Goal: Transaction & Acquisition: Purchase product/service

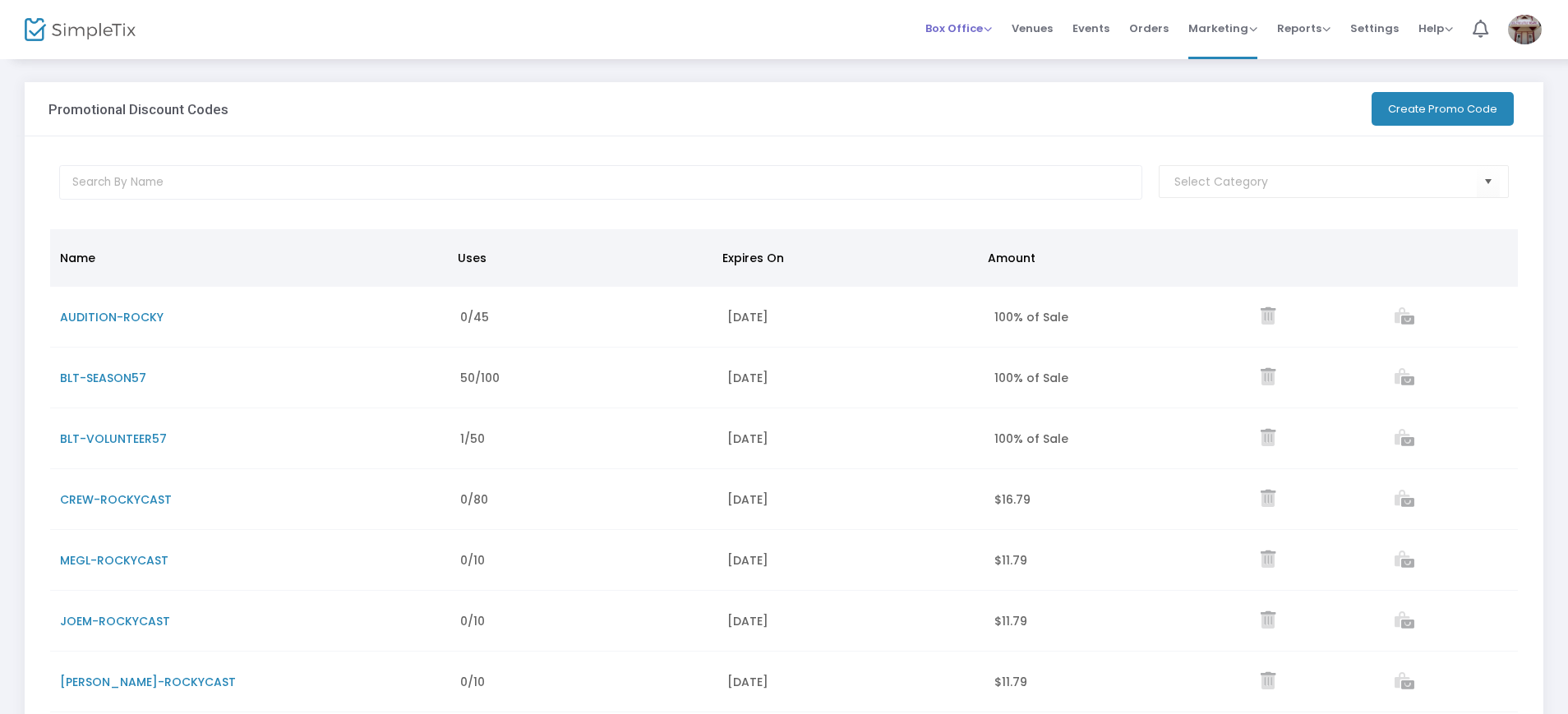
click at [981, 14] on span "Box Office Sell Tickets Bookings Sell Season Pass" at bounding box center [959, 28] width 67 height 42
click at [972, 37] on span "Box Office Sell Tickets Bookings Sell Season Pass" at bounding box center [959, 28] width 67 height 42
click at [958, 27] on span "Box Office" at bounding box center [959, 29] width 67 height 16
click at [1161, 30] on span "Orders" at bounding box center [1149, 28] width 40 height 42
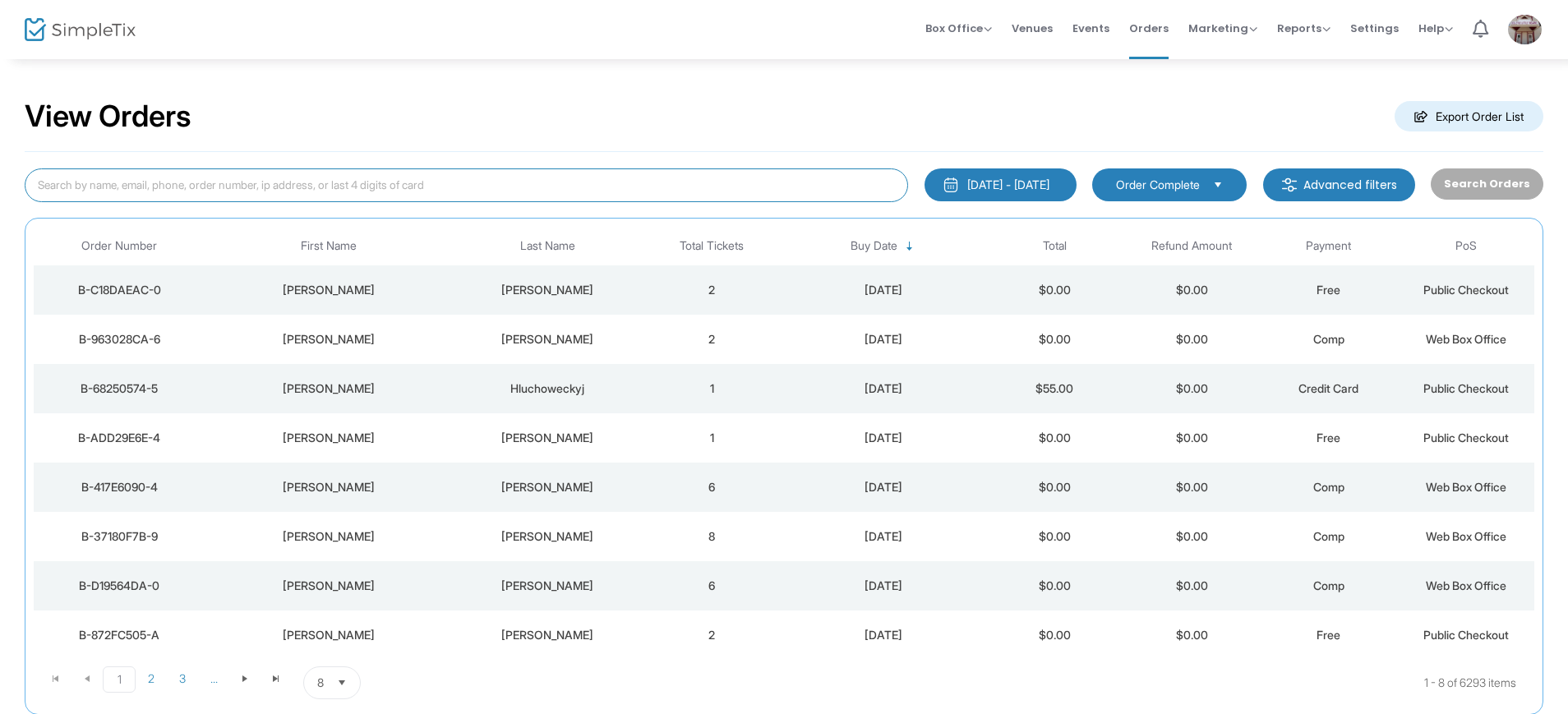
click at [337, 187] on input at bounding box center [467, 185] width 884 height 34
click at [355, 186] on input "[PERSON_NAME]" at bounding box center [467, 185] width 884 height 34
type input "e"
click at [983, 24] on span "Box Office" at bounding box center [959, 29] width 67 height 16
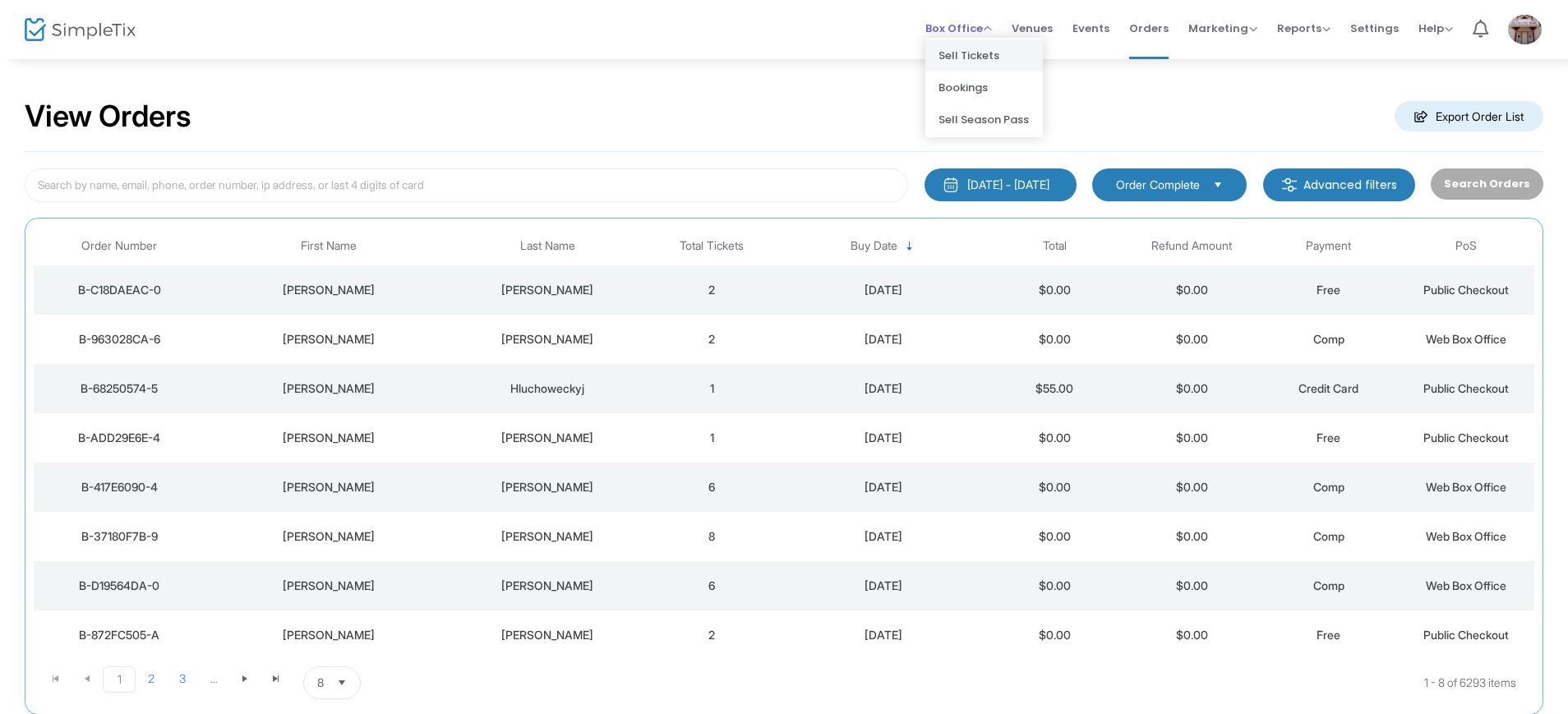
click at [970, 53] on li "Sell Tickets" at bounding box center [985, 56] width 117 height 32
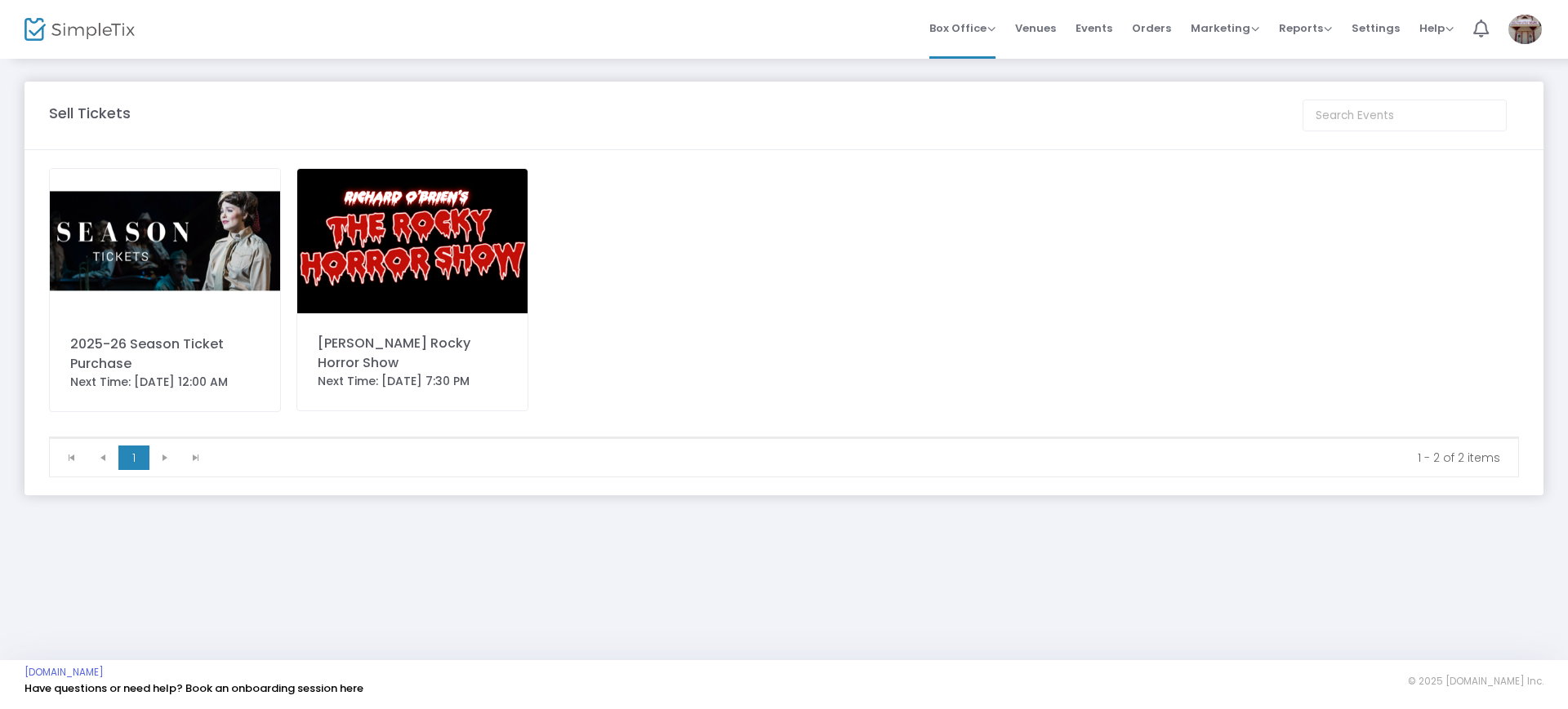
click at [453, 268] on img at bounding box center [413, 241] width 231 height 144
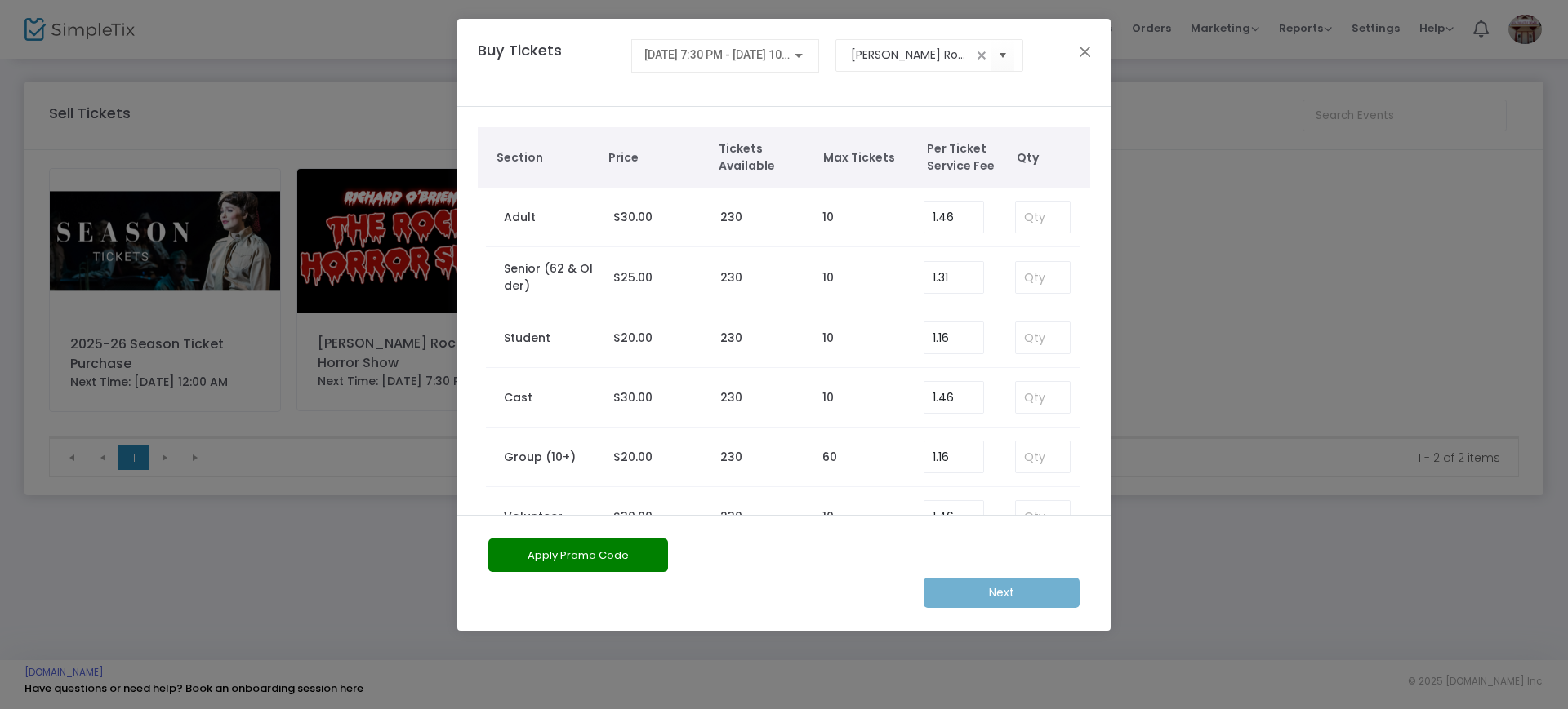
click at [745, 63] on div "[DATE] 7:30 PM - [DATE] 10:00 PM" at bounding box center [725, 51] width 162 height 31
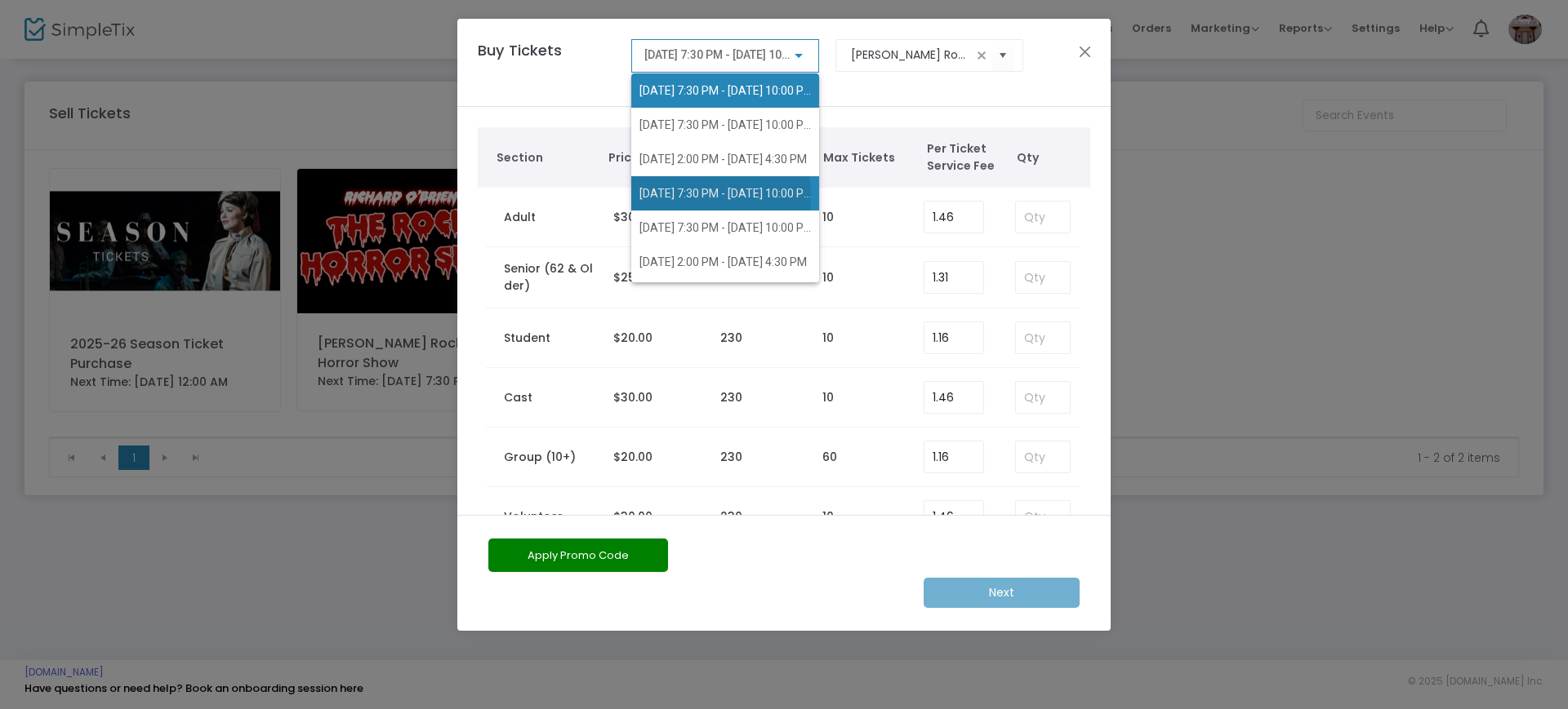
click at [689, 198] on span "[DATE] 7:30 PM - [DATE] 10:00 PM" at bounding box center [726, 193] width 174 height 13
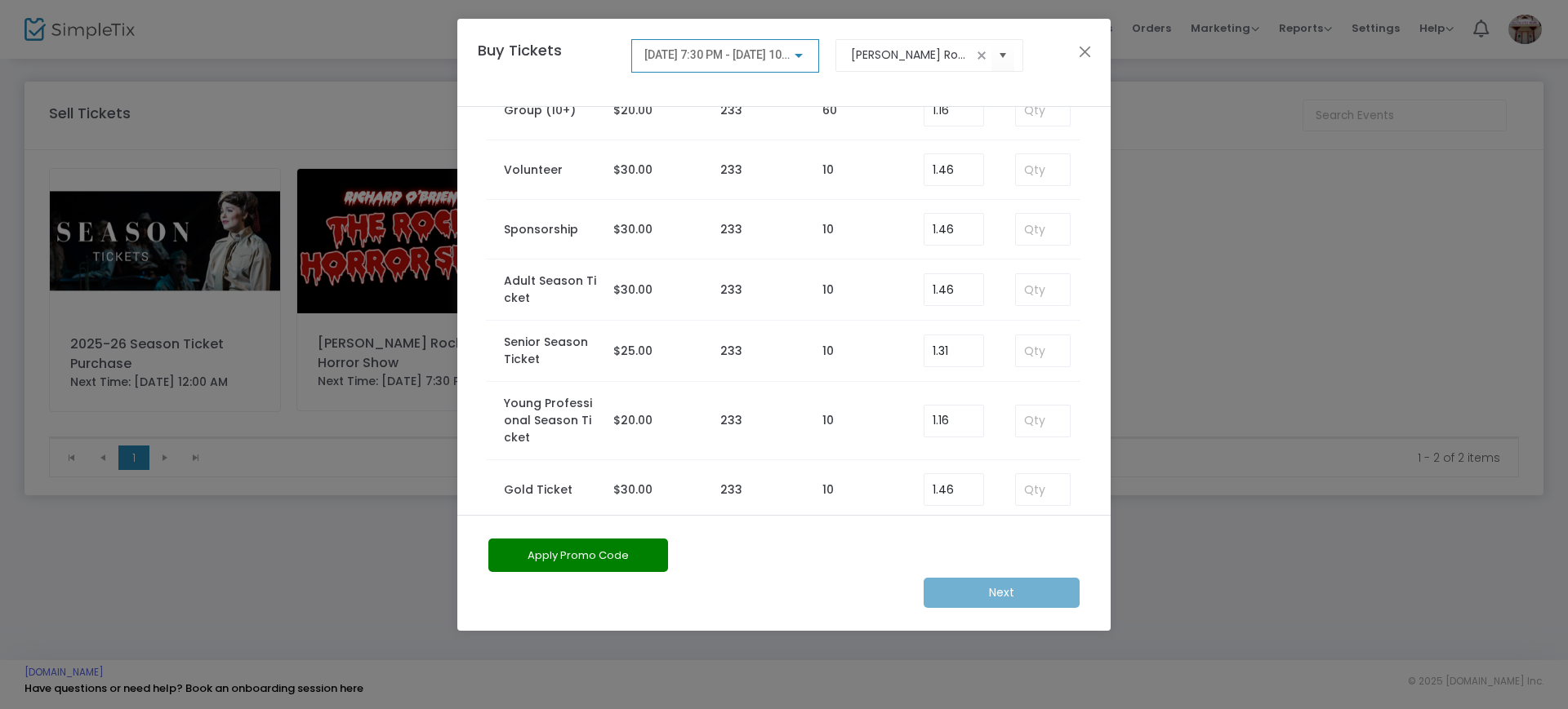
scroll to position [348, 0]
click at [1025, 345] on input at bounding box center [1043, 350] width 53 height 31
type input "2"
click at [610, 562] on button "Apply Promo Code" at bounding box center [579, 556] width 180 height 34
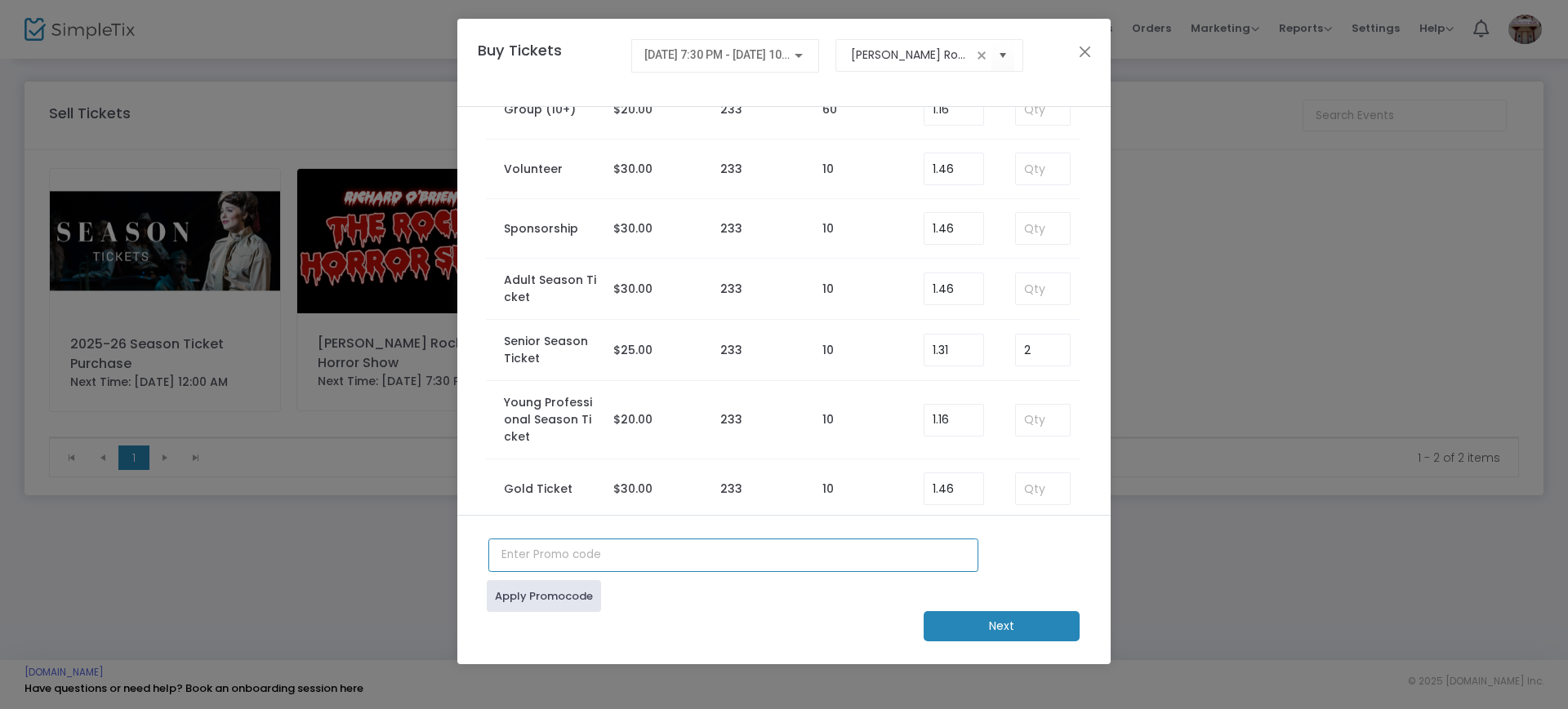
click at [610, 562] on input "text" at bounding box center [733, 556] width 490 height 34
type input "blt-season57"
click at [569, 593] on link "Apply Promocode" at bounding box center [544, 596] width 115 height 32
click at [966, 614] on m-button "Next" at bounding box center [1002, 626] width 156 height 31
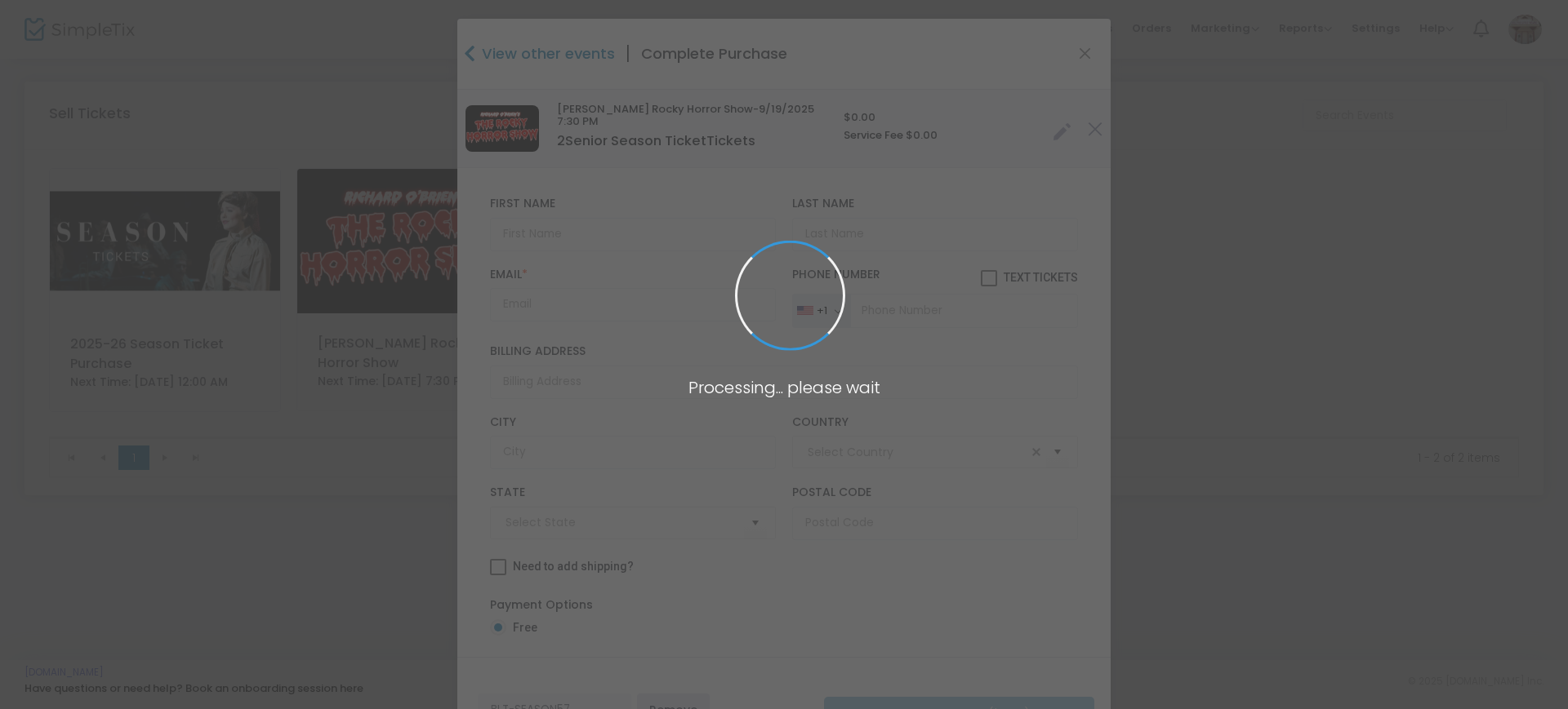
type input "[GEOGRAPHIC_DATA]"
type input "[US_STATE]"
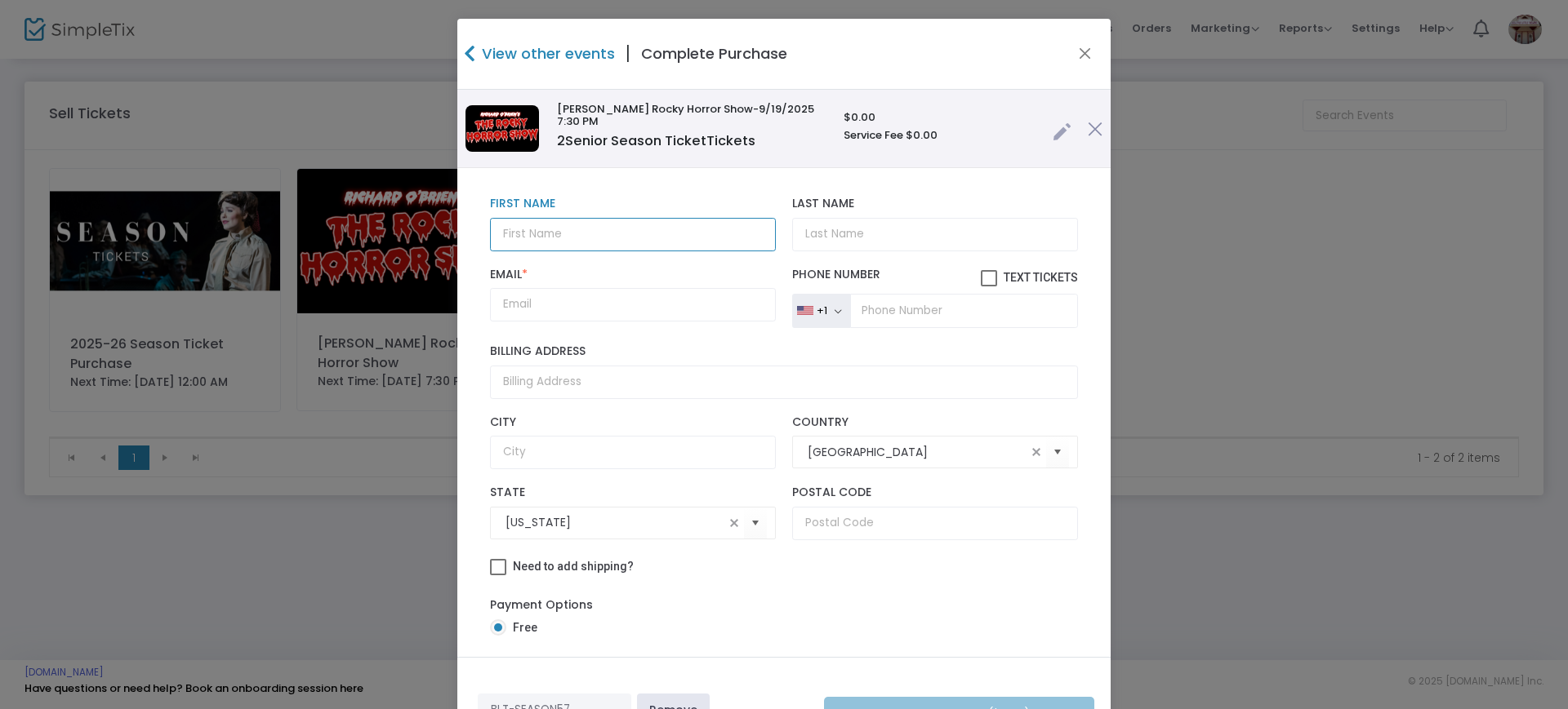
click at [673, 225] on input "text" at bounding box center [632, 234] width 286 height 34
type input "[PERSON_NAME]"
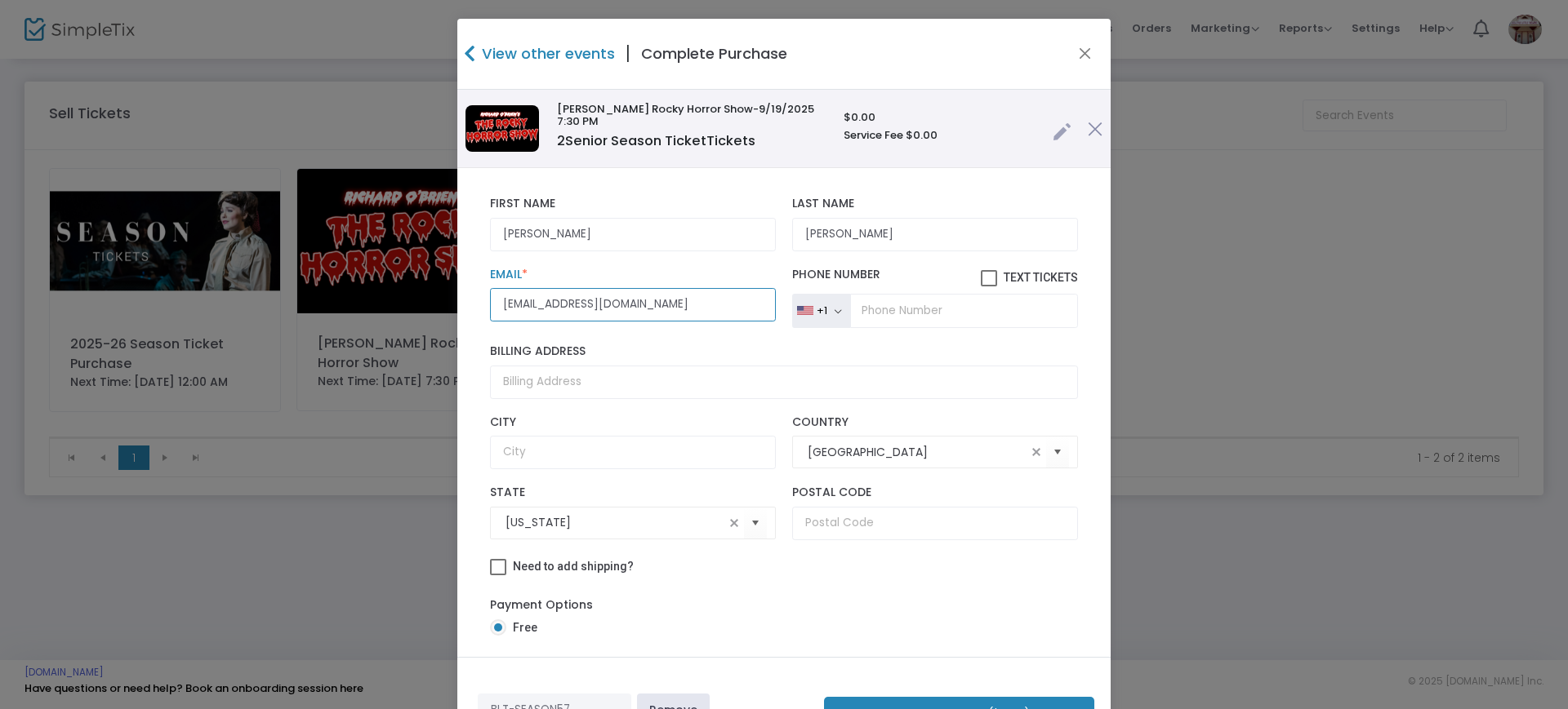
scroll to position [13, 0]
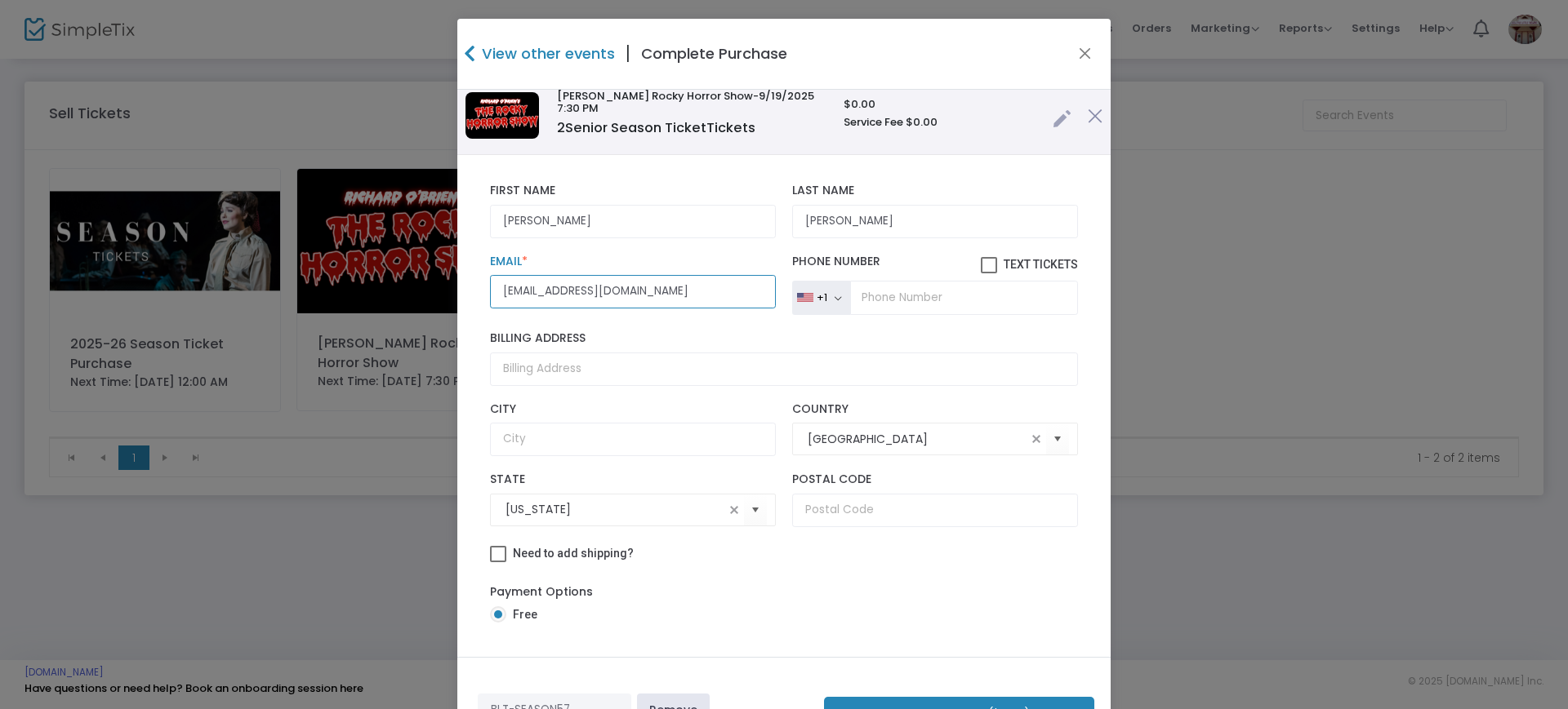
type input "[EMAIL_ADDRESS][DOMAIN_NAME]"
click at [1053, 115] on link at bounding box center [1061, 114] width 19 height 27
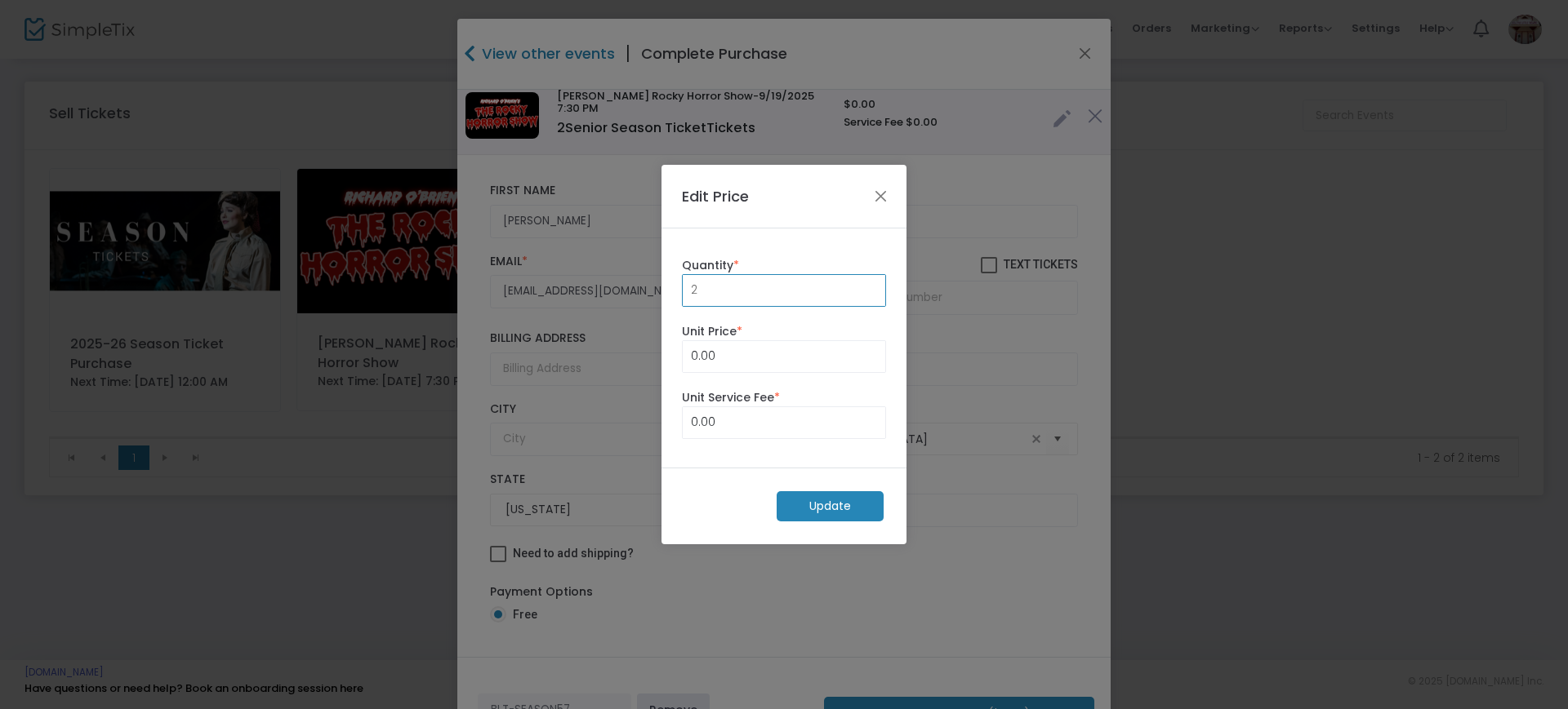
click at [803, 282] on input "2" at bounding box center [784, 290] width 203 height 31
type input "4"
click at [855, 496] on m-button "Update" at bounding box center [830, 506] width 107 height 31
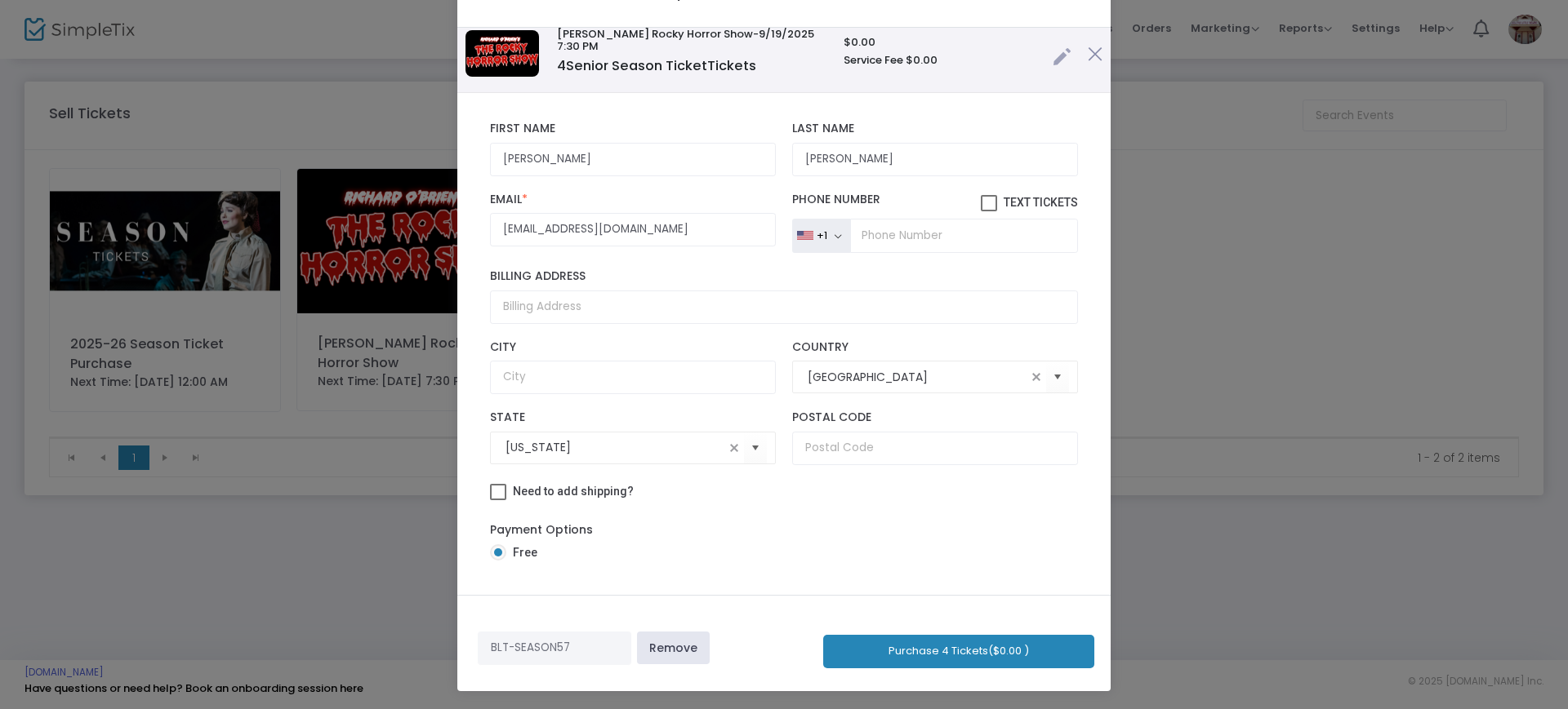
scroll to position [63, 0]
click at [888, 654] on button "Purchase 4 Tickets ($0.00 )" at bounding box center [959, 652] width 271 height 34
